Goal: Transaction & Acquisition: Purchase product/service

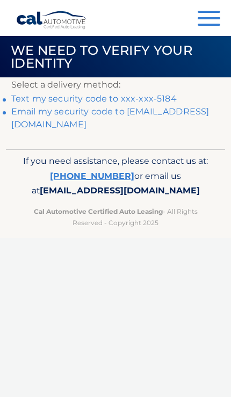
click at [143, 94] on link "Text my security code to xxx-xxx-5184" at bounding box center [93, 98] width 165 height 10
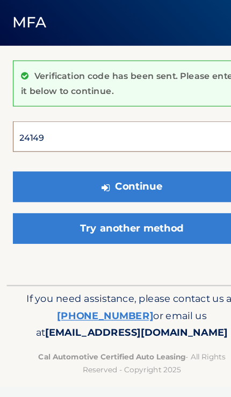
type input "241493"
click at [115, 187] on button "Continue" at bounding box center [115, 200] width 208 height 27
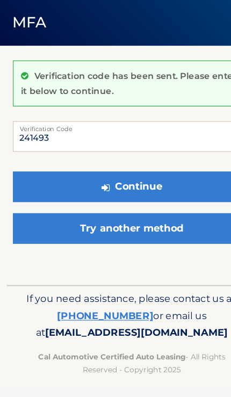
click at [151, 187] on button "Continue" at bounding box center [115, 200] width 208 height 27
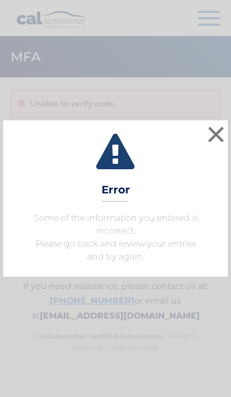
click at [212, 137] on button "×" at bounding box center [215, 133] width 21 height 21
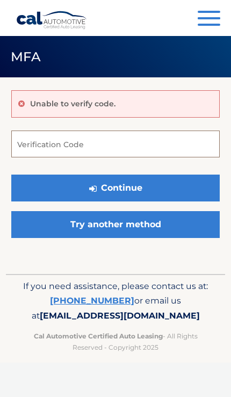
click at [167, 141] on input "Verification Code" at bounding box center [115, 143] width 208 height 27
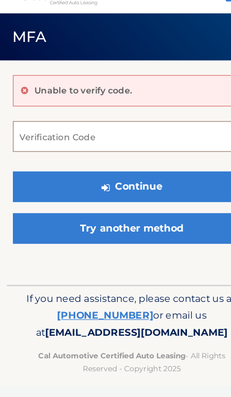
click at [133, 130] on input "Verification Code" at bounding box center [115, 143] width 208 height 27
click at [149, 130] on input "Verification Code" at bounding box center [115, 143] width 208 height 27
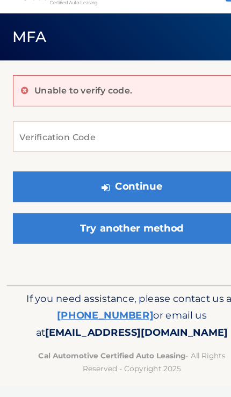
click at [146, 211] on link "Try another method" at bounding box center [115, 224] width 208 height 27
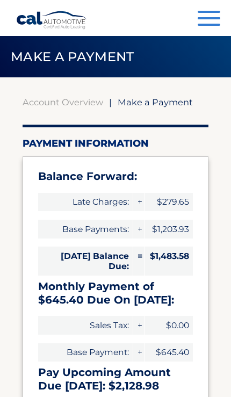
select select "NDVjMGUwODQtYzg4Ni00MTM2LWFmNWYtNjNkMDI5MGFkNWMw"
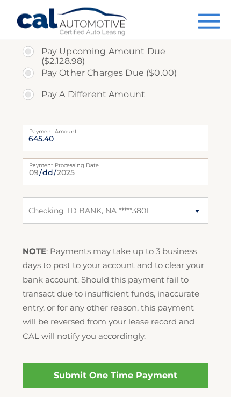
scroll to position [430, 0]
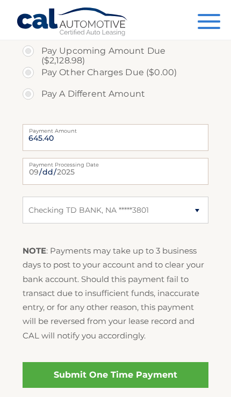
click at [144, 375] on link "Submit One Time Payment" at bounding box center [116, 375] width 186 height 26
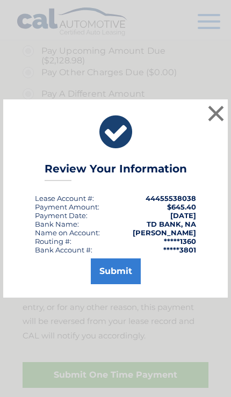
click at [124, 284] on button "Submit" at bounding box center [116, 271] width 50 height 26
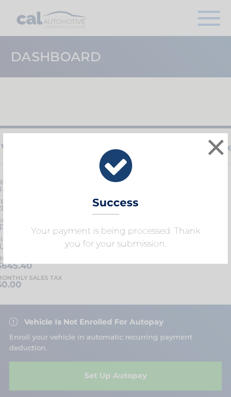
click at [214, 151] on button "×" at bounding box center [215, 146] width 21 height 21
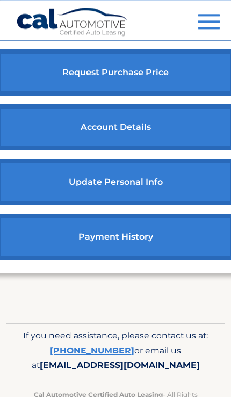
scroll to position [594, 0]
